Goal: Transaction & Acquisition: Purchase product/service

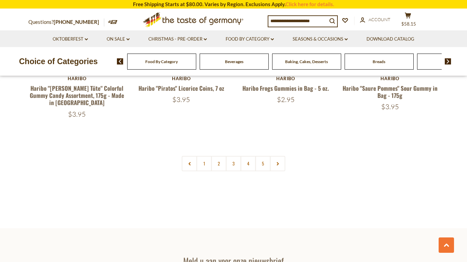
scroll to position [1519, 0]
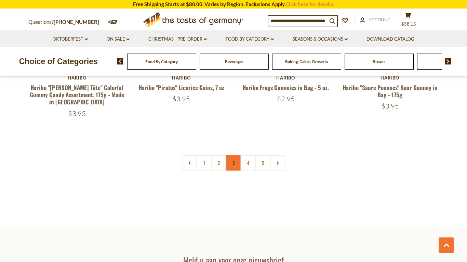
click at [229, 155] on link "3" at bounding box center [233, 162] width 15 height 15
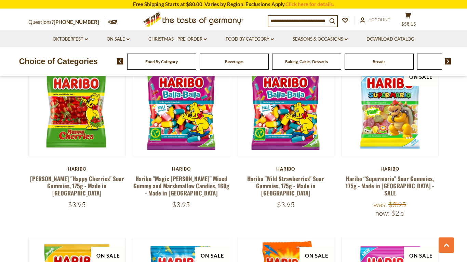
scroll to position [936, 0]
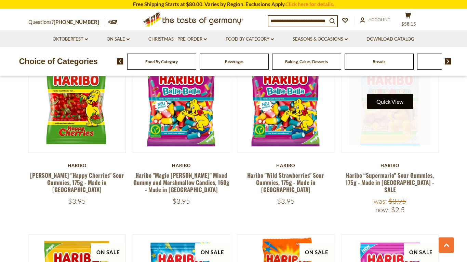
click at [380, 94] on button "Quick View" at bounding box center [389, 101] width 46 height 15
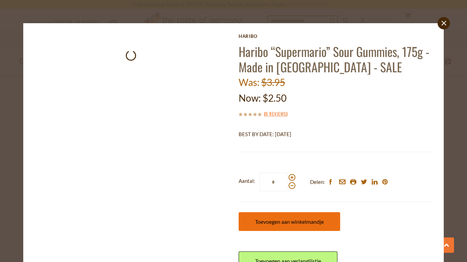
click at [280, 224] on span "Toevoegen aan winkelmandje" at bounding box center [289, 222] width 69 height 6
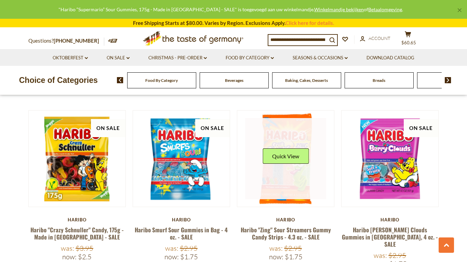
scroll to position [1059, 0]
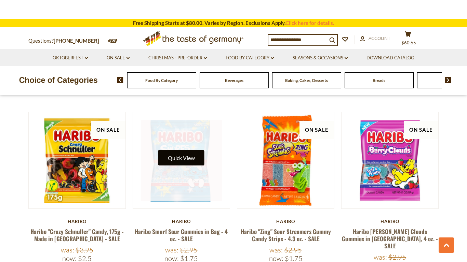
click at [182, 150] on button "Quick View" at bounding box center [181, 157] width 46 height 15
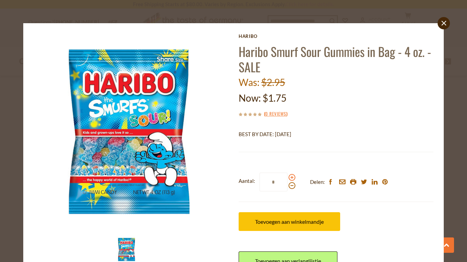
click at [289, 177] on span at bounding box center [291, 177] width 7 height 7
click at [287, 177] on input "*" at bounding box center [273, 182] width 28 height 19
click at [289, 177] on span at bounding box center [291, 177] width 7 height 7
click at [287, 177] on input "*" at bounding box center [273, 182] width 28 height 19
type input "*"
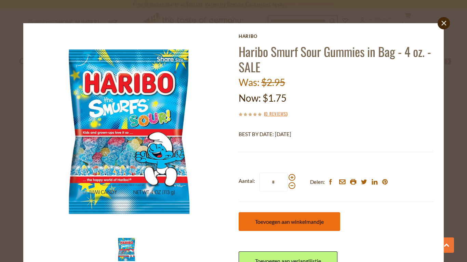
click at [274, 228] on button "Toevoegen aan winkelmandje" at bounding box center [288, 221] width 101 height 19
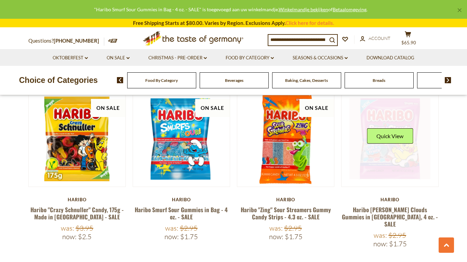
scroll to position [1080, 0]
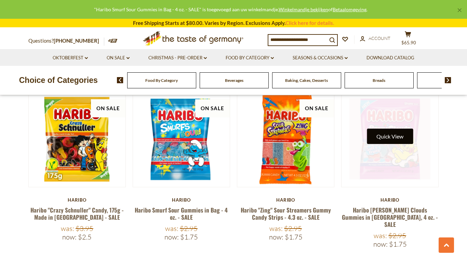
click at [398, 129] on button "Quick View" at bounding box center [389, 136] width 46 height 15
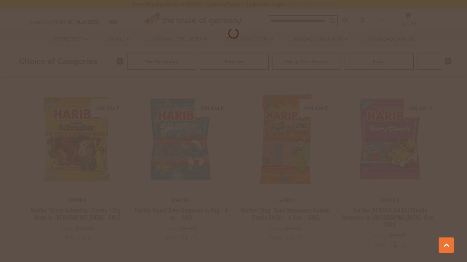
click at [386, 134] on div at bounding box center [233, 131] width 467 height 262
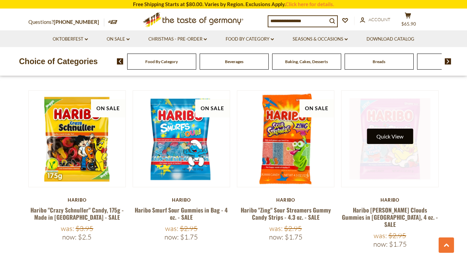
click at [397, 129] on button "Quick View" at bounding box center [389, 136] width 46 height 15
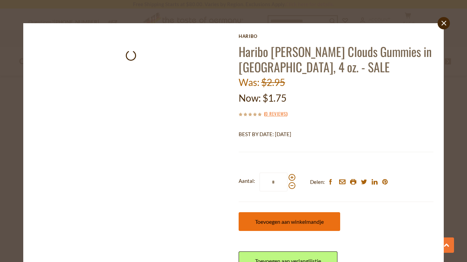
click at [287, 217] on button "Toevoegen aan winkelmandje" at bounding box center [288, 221] width 101 height 19
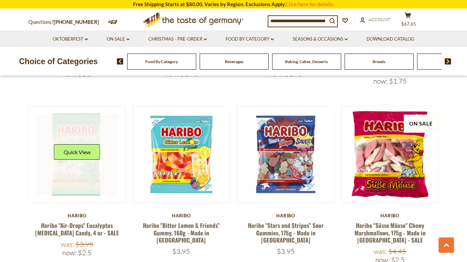
scroll to position [1245, 0]
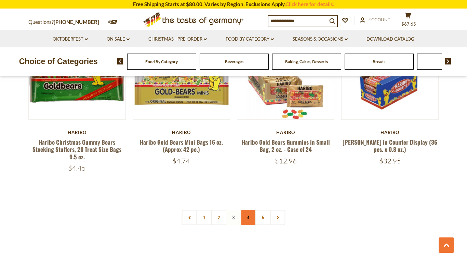
click at [246, 210] on link "4" at bounding box center [247, 217] width 15 height 15
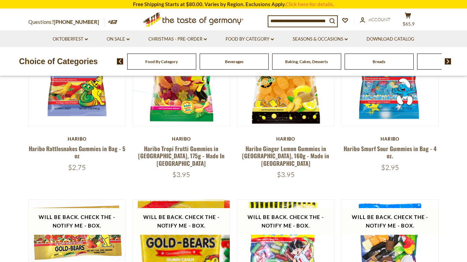
scroll to position [0, 0]
